Goal: Communication & Community: Answer question/provide support

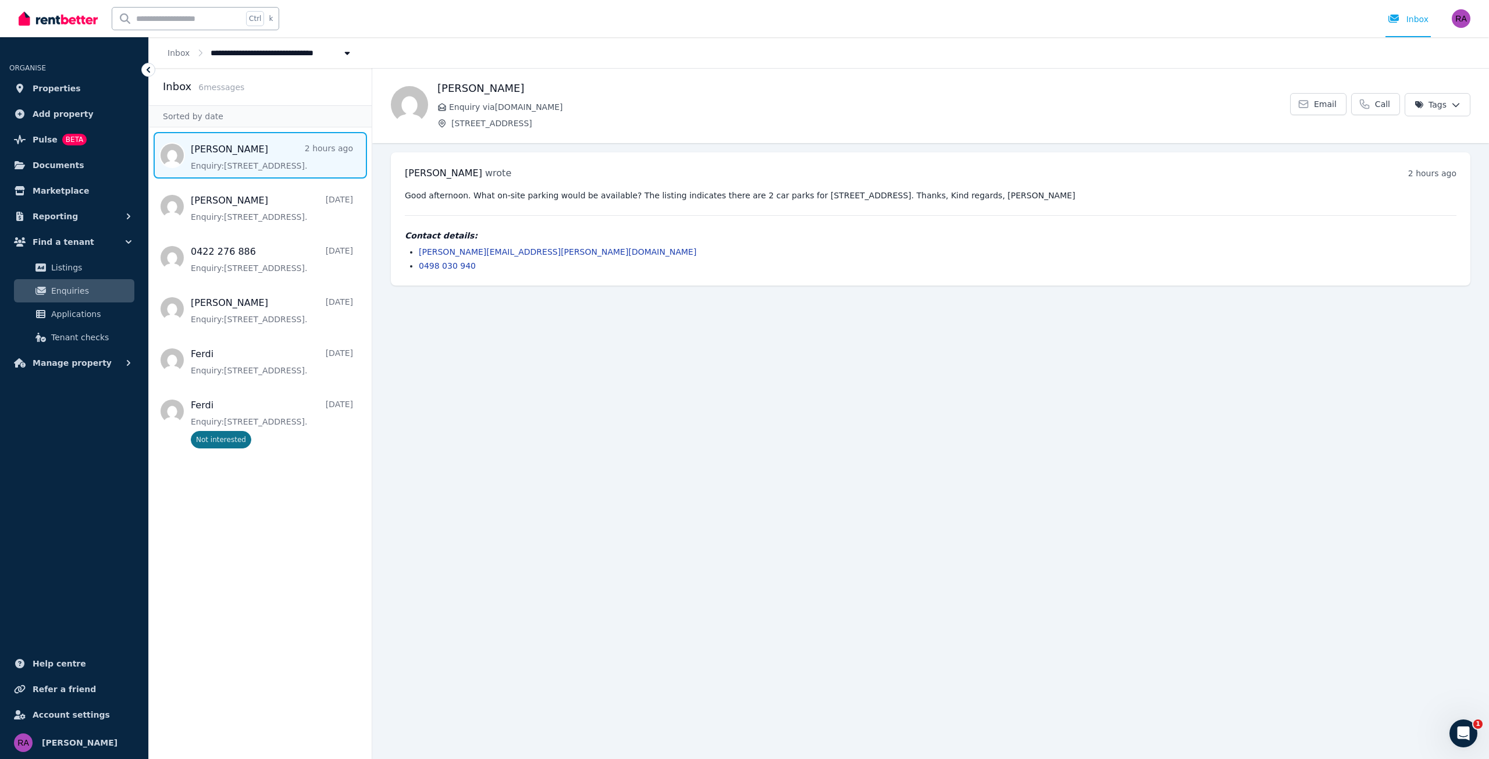
click at [1219, 222] on div "Good afternoon. What on-site parking would be available? The listing indicates …" at bounding box center [931, 231] width 1052 height 82
click at [1200, 195] on pre "Good afternoon. What on-site parking would be available? The listing indicates …" at bounding box center [931, 196] width 1052 height 12
click at [781, 240] on div "Contact details: [PERSON_NAME][EMAIL_ADDRESS][PERSON_NAME][DOMAIN_NAME] 0498 03…" at bounding box center [931, 251] width 1052 height 42
click at [1325, 95] on link "Email" at bounding box center [1318, 104] width 56 height 22
click at [747, 390] on main "Back [PERSON_NAME] Enquiry via [DOMAIN_NAME] [STREET_ADDRESS][GEOGRAPHIC_DATA] …" at bounding box center [930, 413] width 1117 height 691
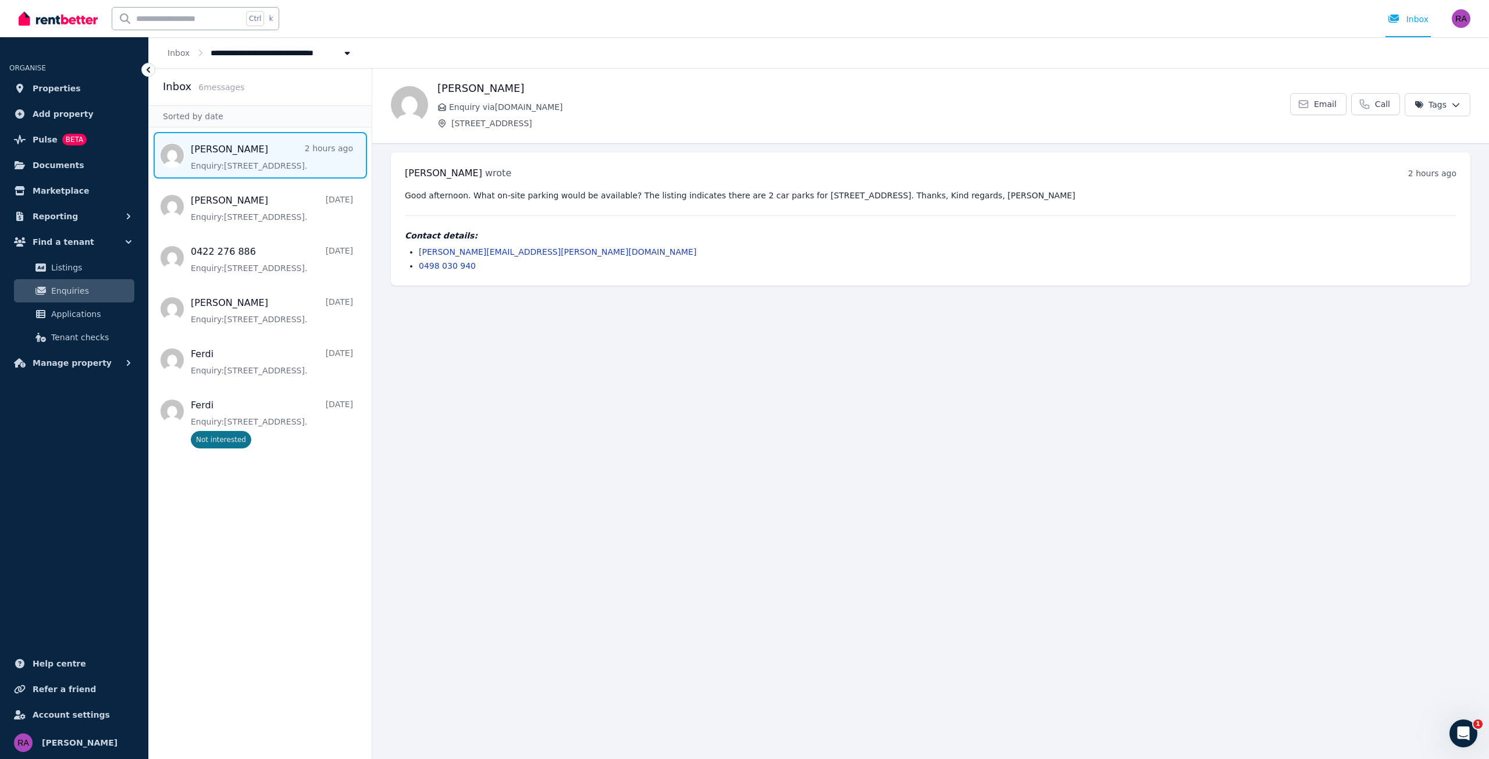
click at [465, 107] on span "Enquiry via [DOMAIN_NAME]" at bounding box center [869, 107] width 841 height 12
click at [984, 194] on pre "Good afternoon. What on-site parking would be available? The listing indicates …" at bounding box center [931, 196] width 1052 height 12
drag, startPoint x: 1104, startPoint y: 198, endPoint x: 1095, endPoint y: 198, distance: 9.3
click at [1095, 198] on pre "Good afternoon. What on-site parking would be available? The listing indicates …" at bounding box center [931, 196] width 1052 height 12
click at [739, 257] on ul "[PERSON_NAME][EMAIL_ADDRESS][PERSON_NAME][DOMAIN_NAME] 0498 030 940" at bounding box center [931, 259] width 1052 height 26
